Goal: Task Accomplishment & Management: Manage account settings

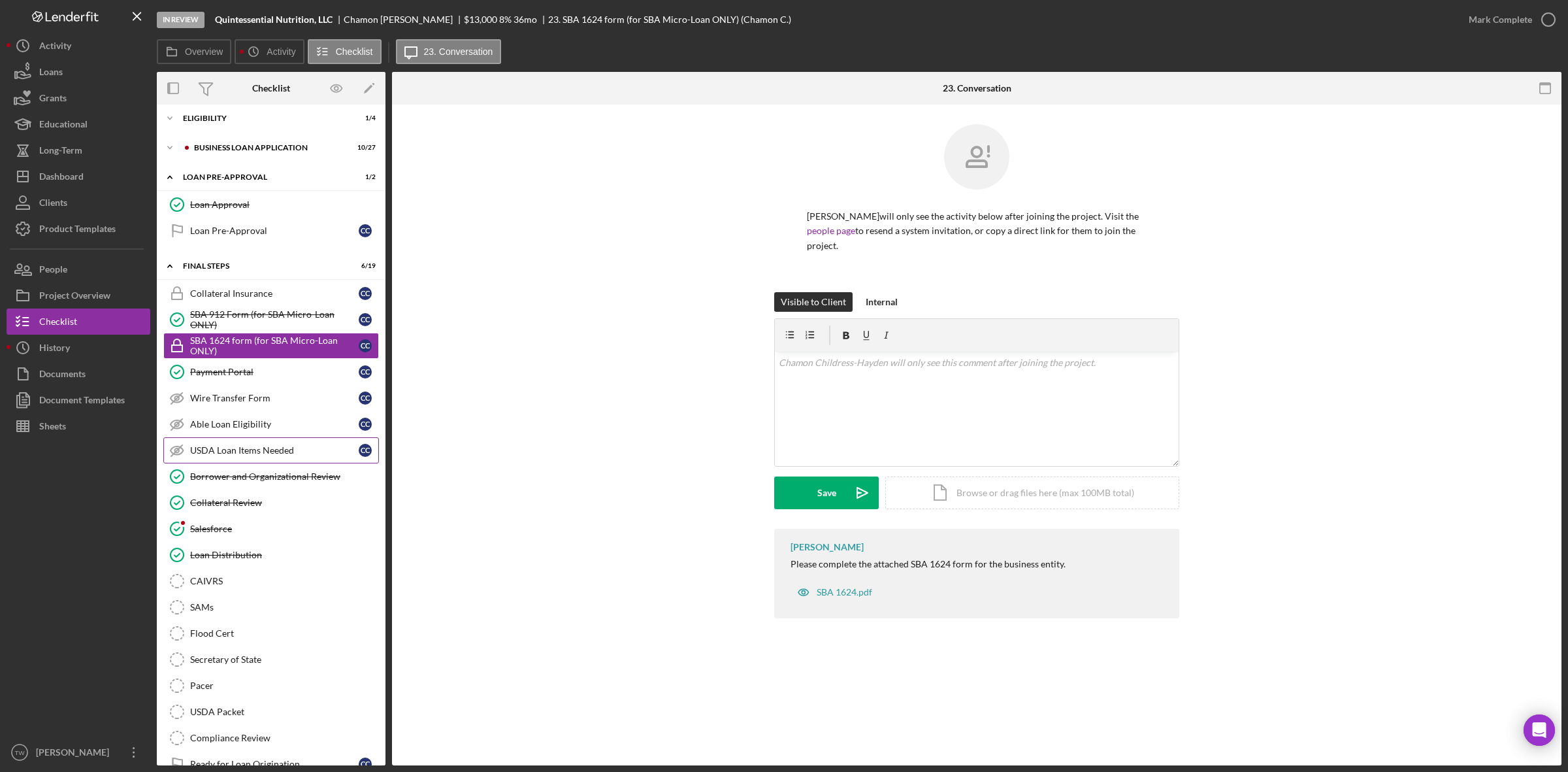
scroll to position [96, 0]
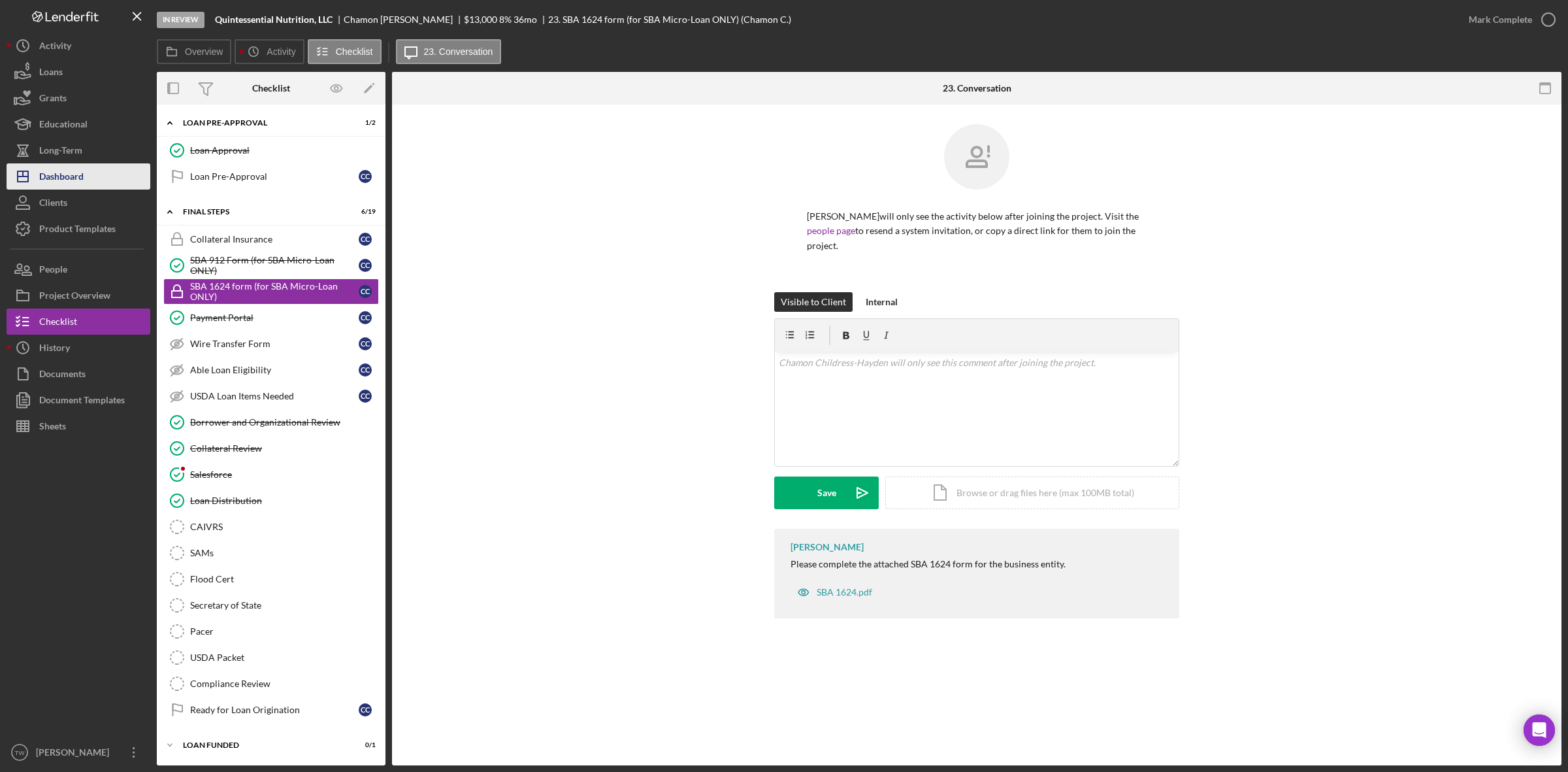
click at [82, 187] on div "Dashboard" at bounding box center [61, 178] width 44 height 30
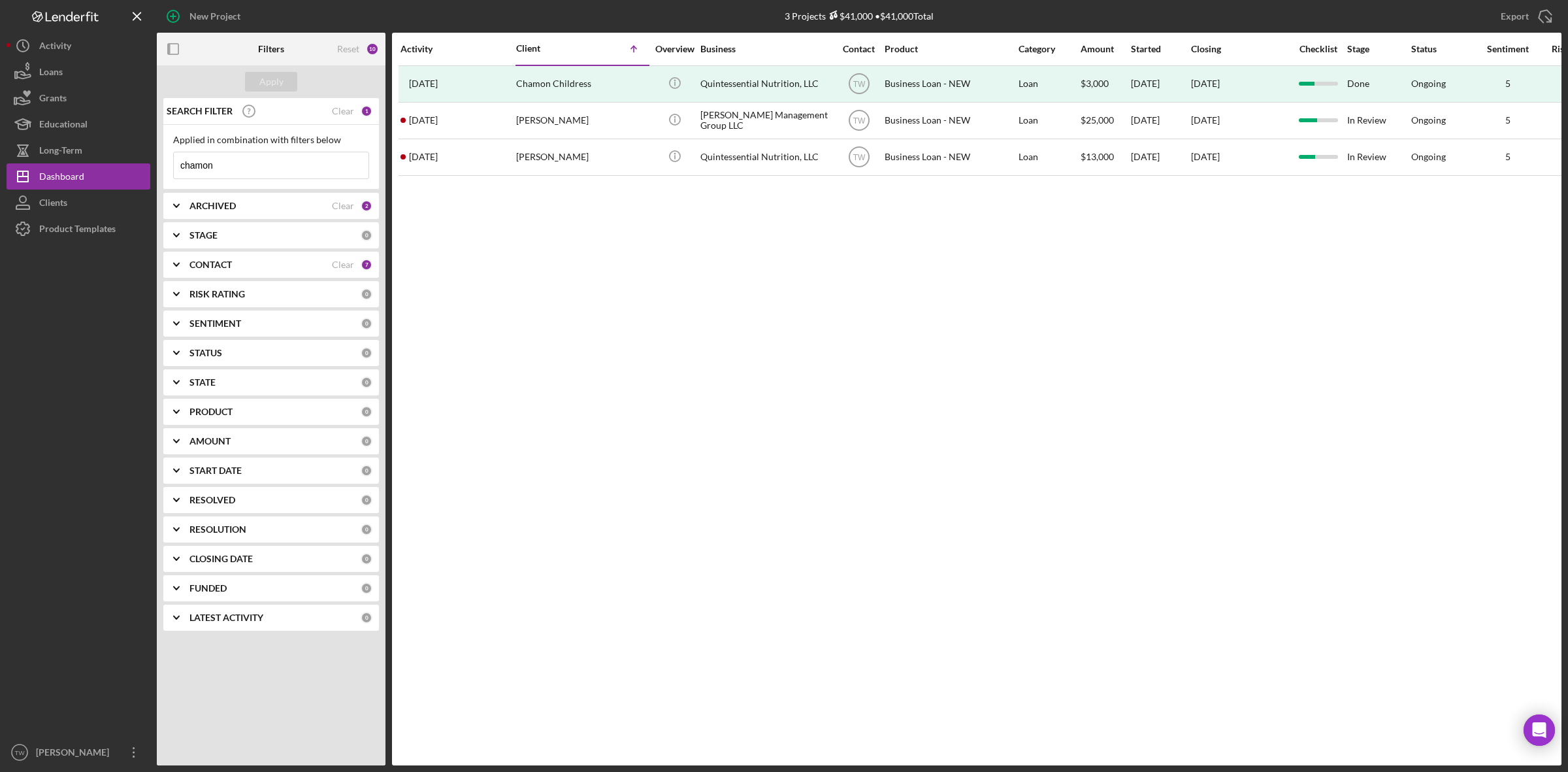
click at [255, 165] on input "chamon" at bounding box center [272, 165] width 195 height 26
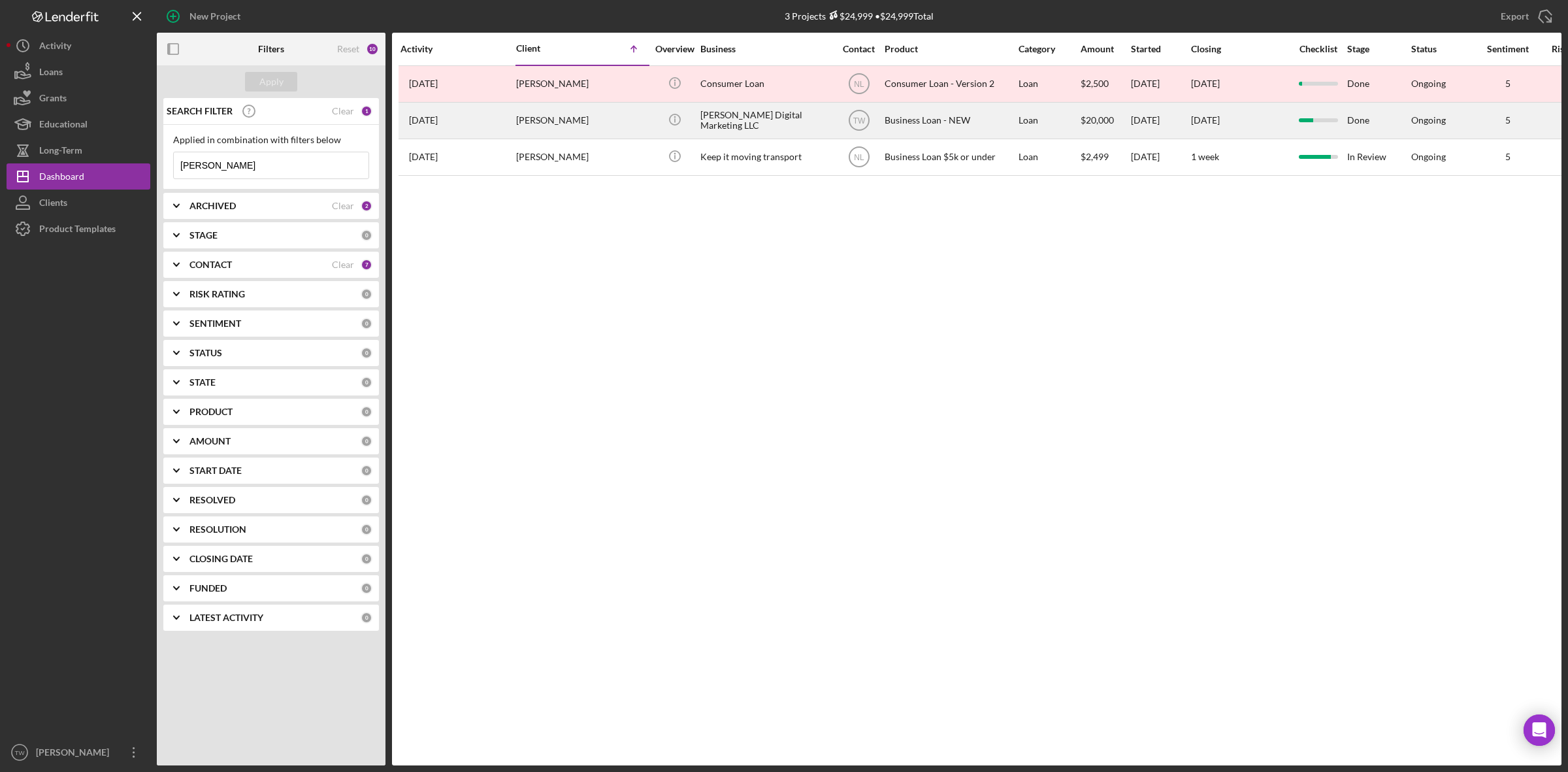
type input "[PERSON_NAME]"
click at [536, 118] on div "[PERSON_NAME]" at bounding box center [581, 121] width 131 height 34
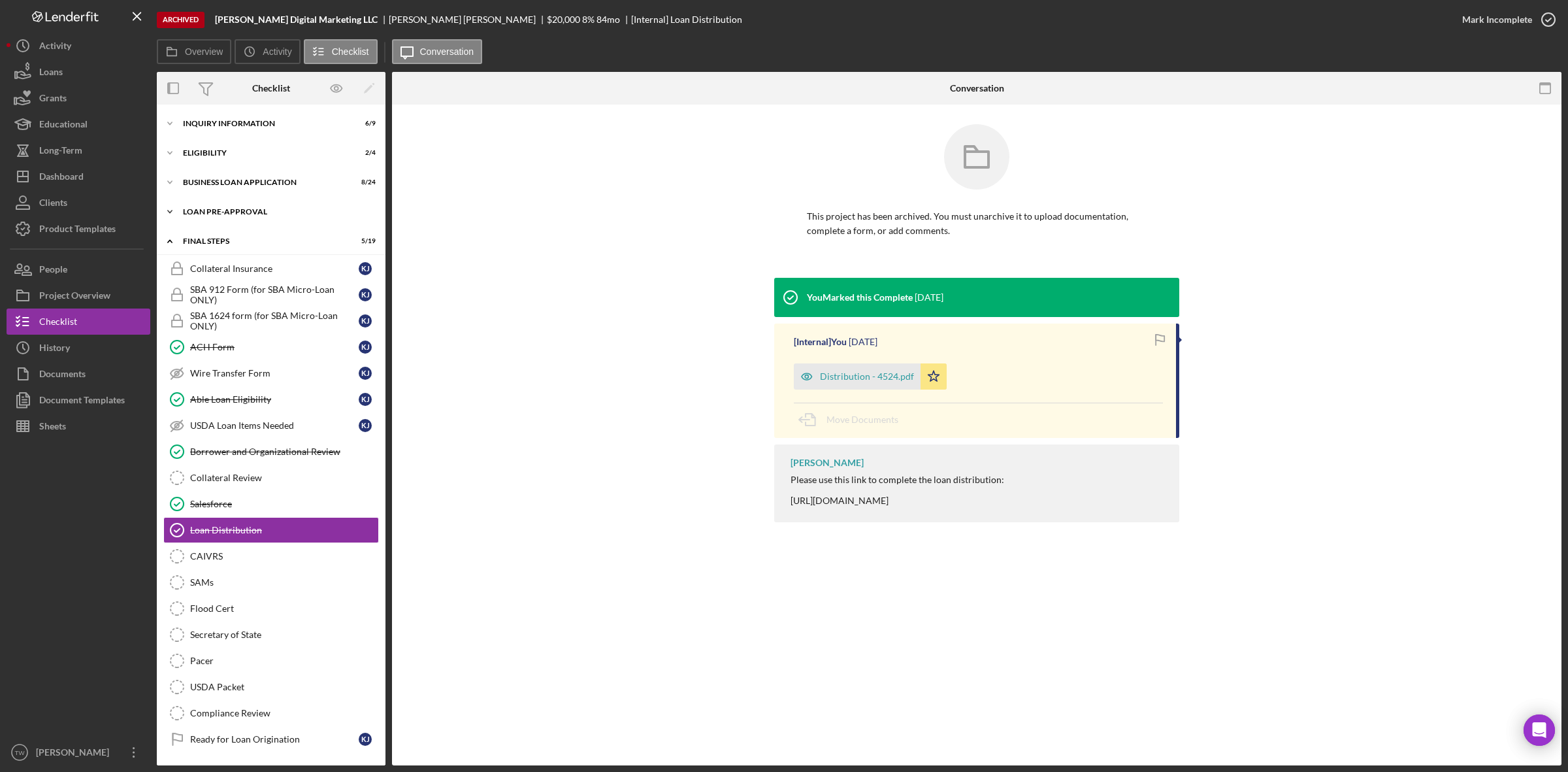
click at [207, 214] on div "LOAN PRE-APPROVAL" at bounding box center [275, 211] width 186 height 8
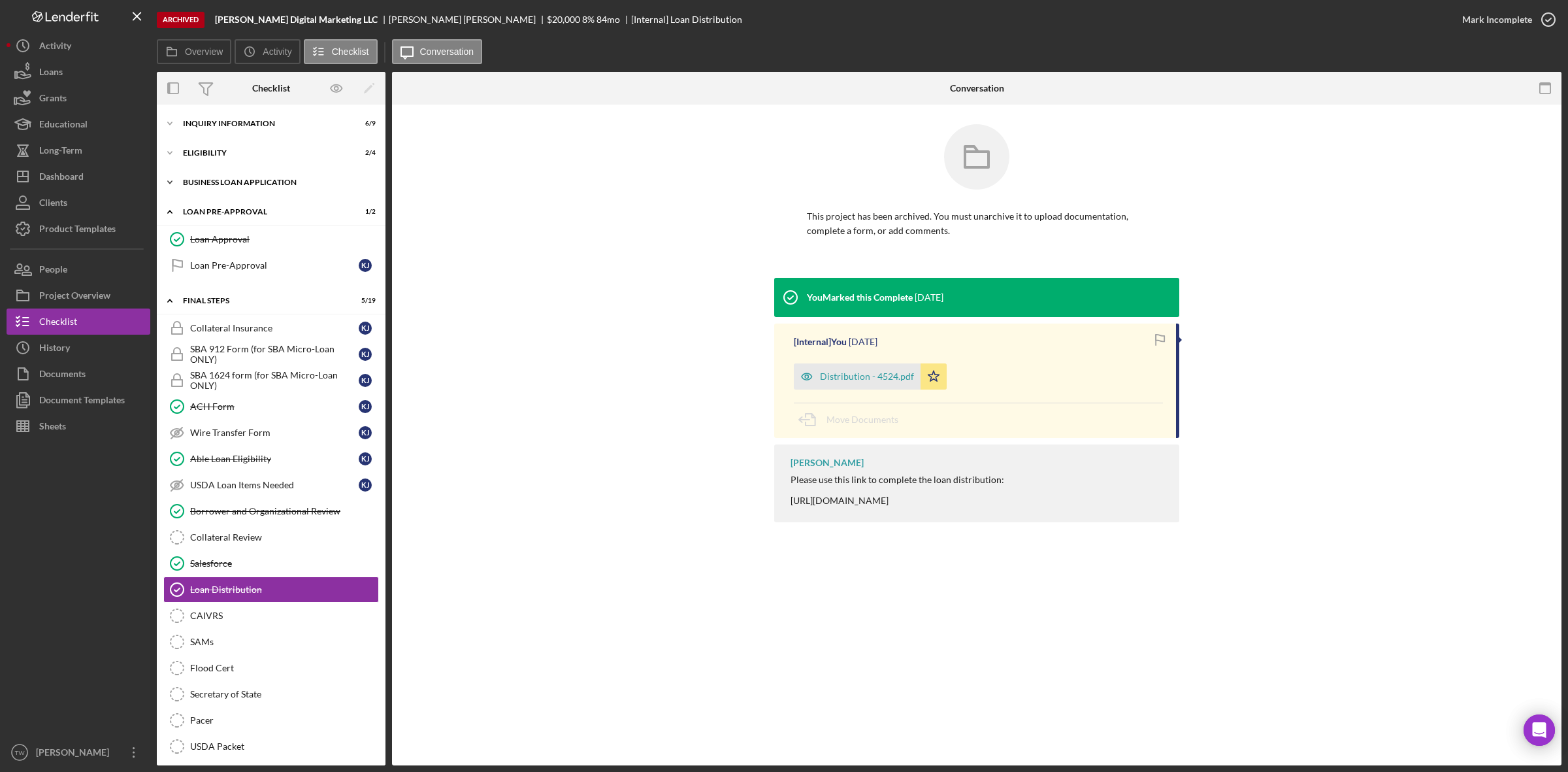
click at [220, 174] on div "Icon/Expander BUSINESS LOAN APPLICATION 8 / 24" at bounding box center [271, 182] width 229 height 26
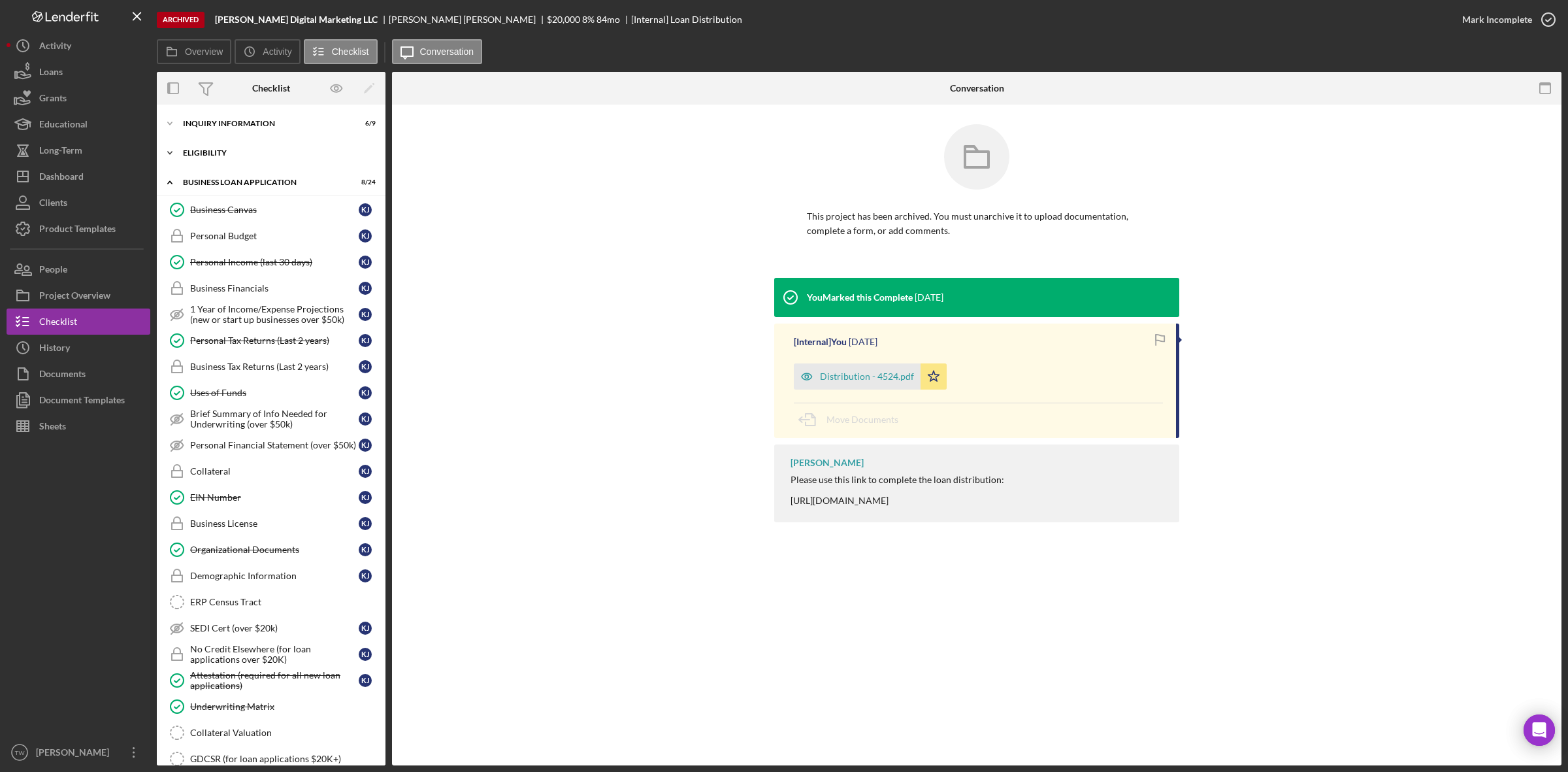
click at [228, 156] on div "ELIGIBILITY" at bounding box center [275, 153] width 186 height 8
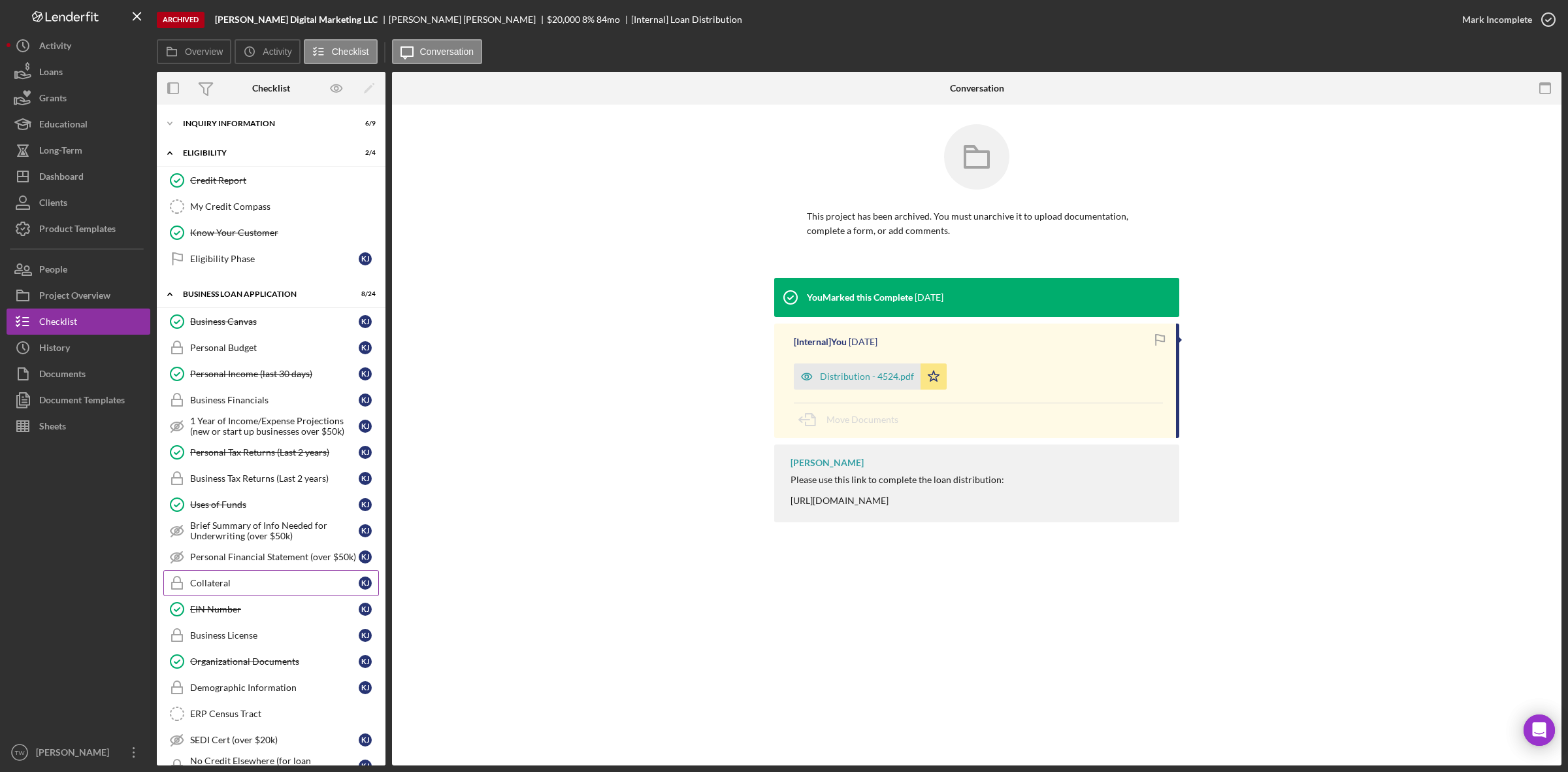
click at [207, 578] on link "Collateral Collateral K J" at bounding box center [272, 583] width 216 height 26
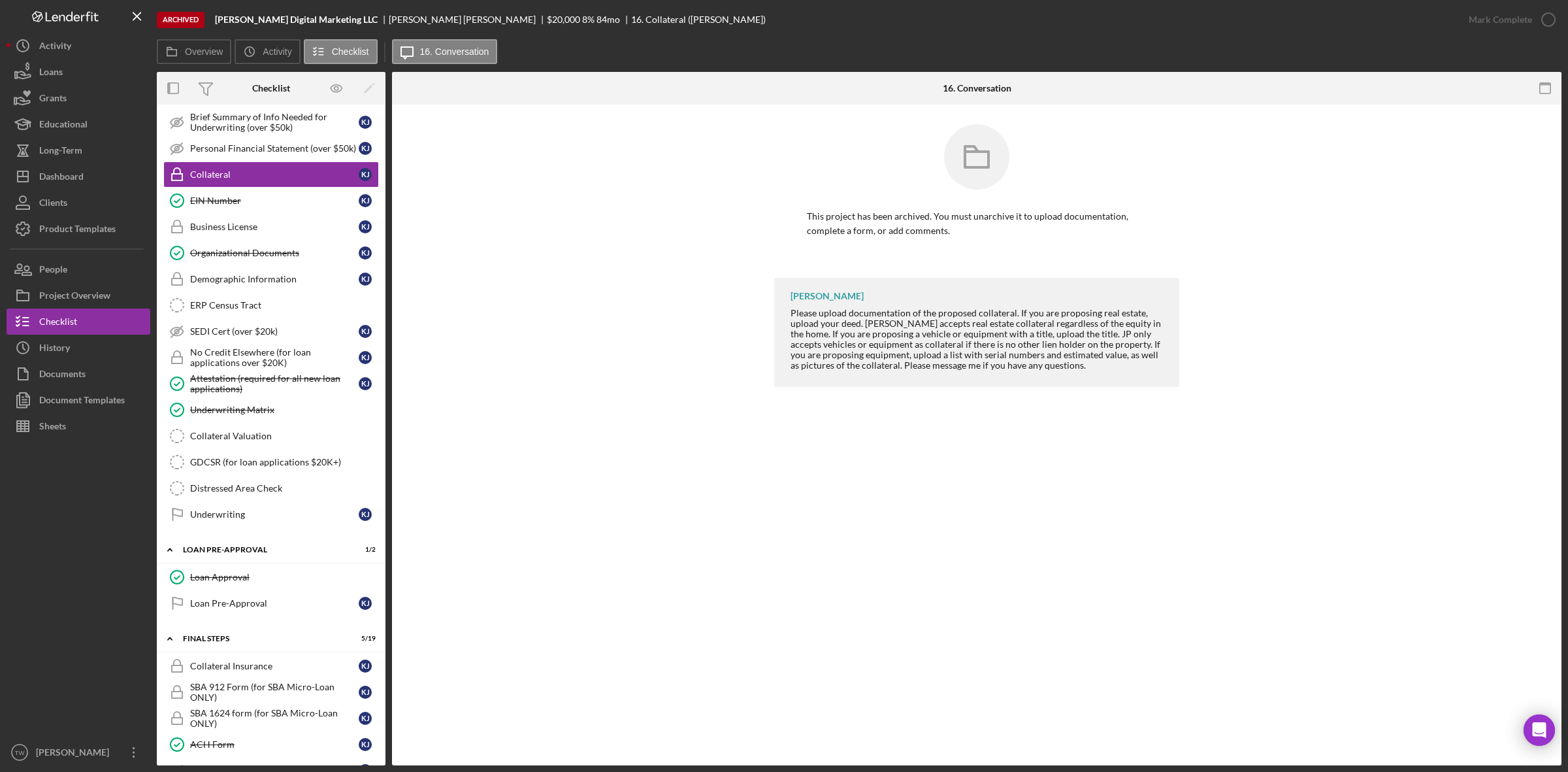
scroll to position [245, 0]
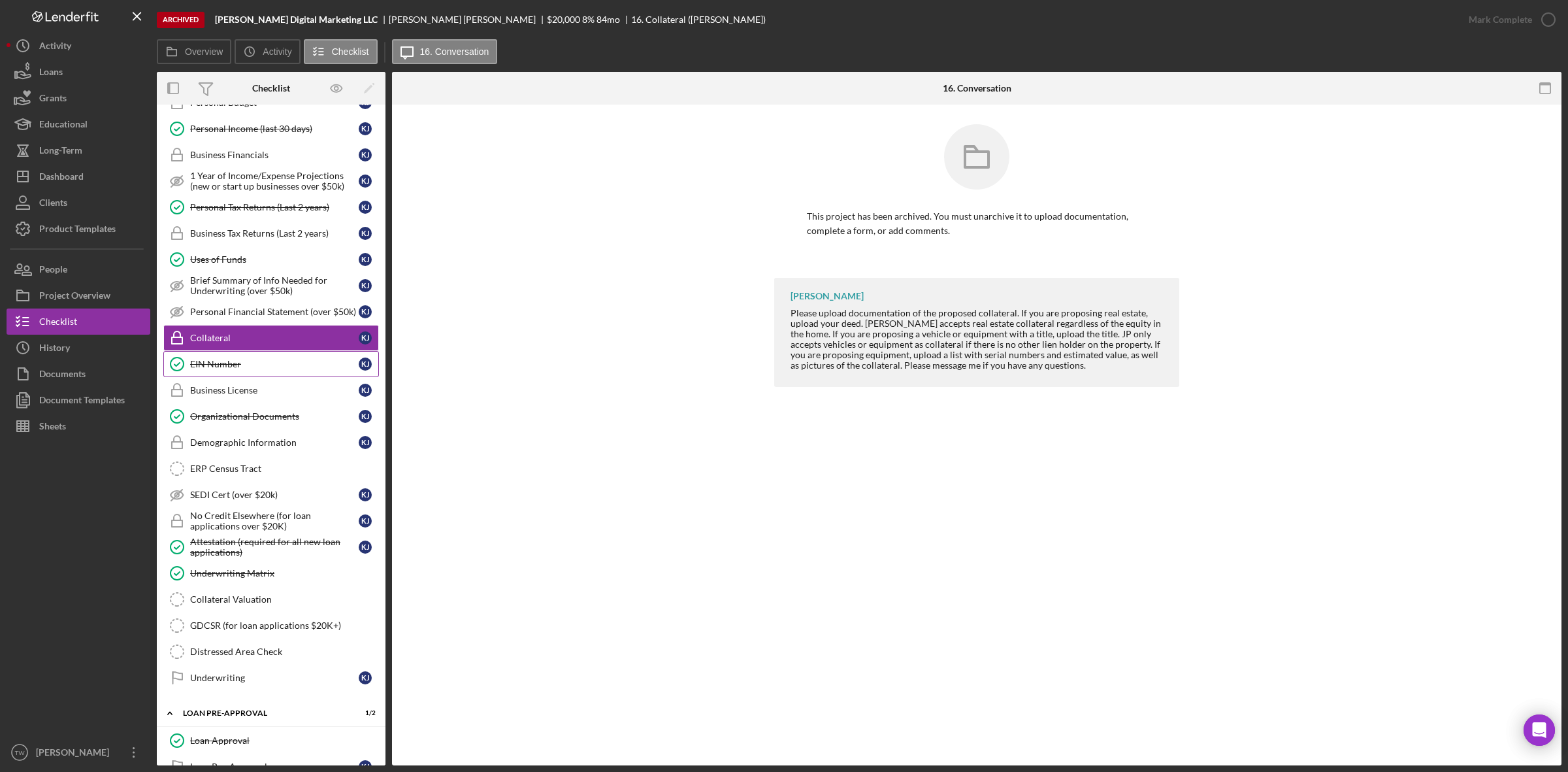
click at [229, 377] on link "EIN Number EIN Number K J" at bounding box center [272, 364] width 216 height 26
